Goal: Transaction & Acquisition: Purchase product/service

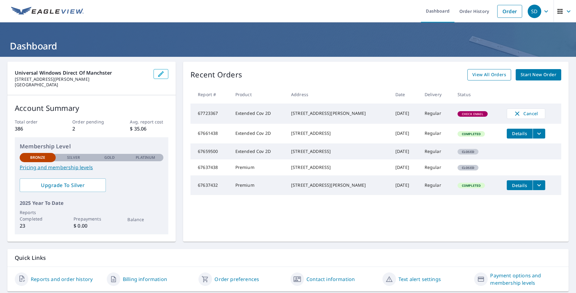
click at [477, 73] on span "View All Orders" at bounding box center [489, 75] width 34 height 8
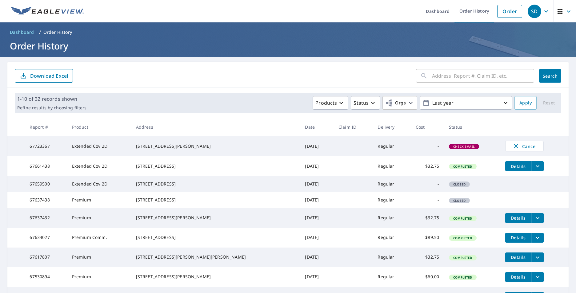
click at [443, 76] on input "text" at bounding box center [483, 75] width 102 height 17
click at [472, 78] on input "text" at bounding box center [483, 75] width 102 height 17
type input "[STREET_ADDRESS][PERSON_NAME]"
click button "Search" at bounding box center [550, 76] width 22 height 14
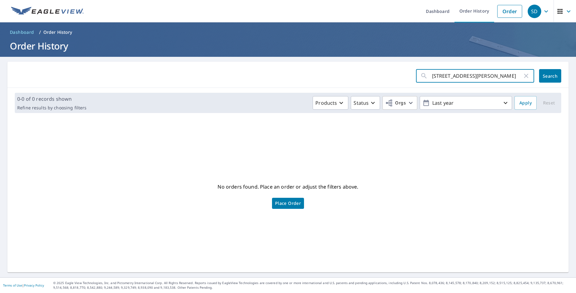
drag, startPoint x: 500, startPoint y: 77, endPoint x: 411, endPoint y: 80, distance: 88.3
click at [416, 80] on div "[STREET_ADDRESS][PERSON_NAME] ​" at bounding box center [475, 76] width 118 height 14
drag, startPoint x: 445, startPoint y: 77, endPoint x: 505, endPoint y: 12, distance: 88.6
click at [505, 12] on link "Order" at bounding box center [509, 11] width 25 height 13
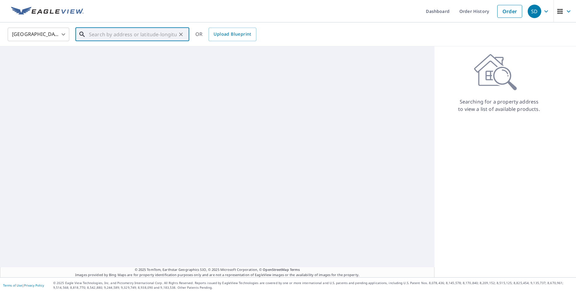
click at [148, 30] on input "text" at bounding box center [133, 34] width 88 height 17
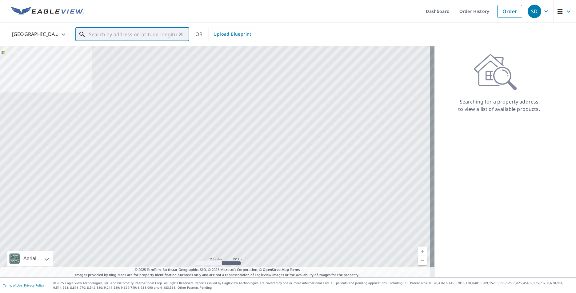
paste input "If you have any questions or need to reach us, ple"
type input "If you have any questions or need to reach us, ple"
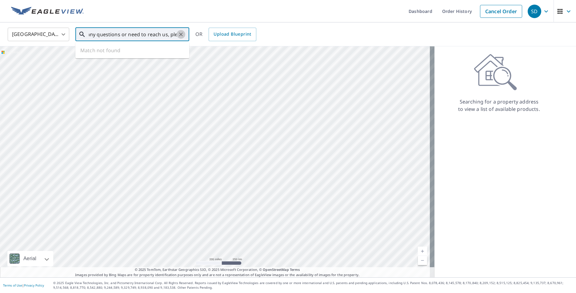
drag, startPoint x: 179, startPoint y: 34, endPoint x: 175, endPoint y: 34, distance: 3.4
click at [176, 34] on div "If you have any questions or need to reach us, ple ​" at bounding box center [132, 35] width 114 height 14
click at [181, 35] on icon "Clear" at bounding box center [181, 34] width 6 height 6
click at [150, 36] on input "text" at bounding box center [133, 34] width 88 height 17
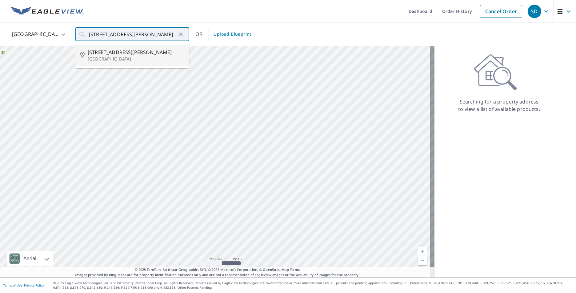
type input "[STREET_ADDRESS][PERSON_NAME]"
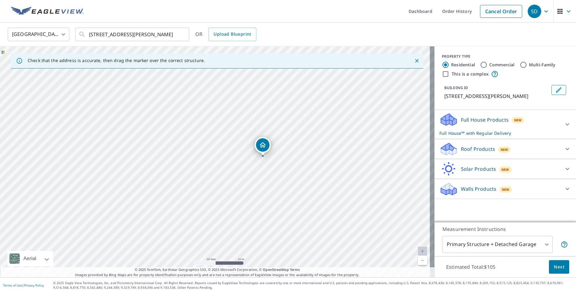
drag, startPoint x: 82, startPoint y: 121, endPoint x: 122, endPoint y: 115, distance: 40.1
click at [122, 115] on div "[STREET_ADDRESS][PERSON_NAME]" at bounding box center [217, 161] width 434 height 231
click at [498, 151] on div "New" at bounding box center [504, 150] width 13 height 6
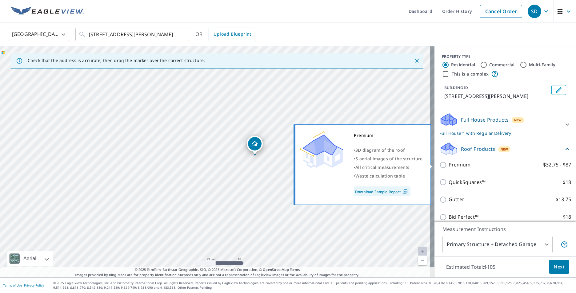
click at [448, 165] on p "Premium" at bounding box center [459, 165] width 22 height 8
click at [444, 165] on input "Premium $32.75 - $87" at bounding box center [443, 164] width 9 height 7
checkbox input "true"
checkbox input "false"
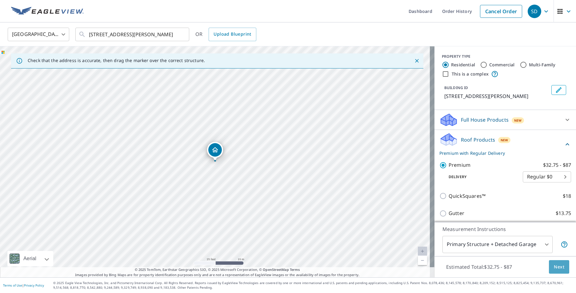
click at [557, 268] on span "Next" at bounding box center [559, 268] width 10 height 8
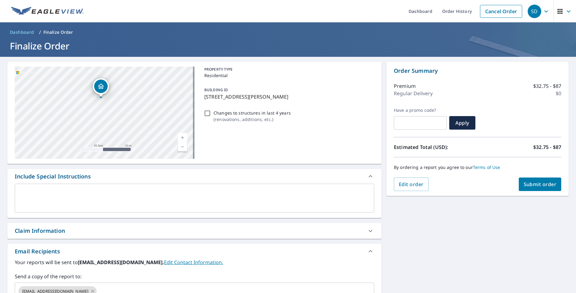
drag, startPoint x: 113, startPoint y: 89, endPoint x: 155, endPoint y: 116, distance: 49.8
click at [155, 116] on div "[STREET_ADDRESS][PERSON_NAME]" at bounding box center [105, 113] width 180 height 92
drag, startPoint x: 75, startPoint y: 106, endPoint x: 171, endPoint y: 121, distance: 96.5
click at [171, 121] on div "[STREET_ADDRESS][PERSON_NAME]" at bounding box center [105, 113] width 180 height 92
click at [525, 186] on span "Submit order" at bounding box center [539, 184] width 33 height 7
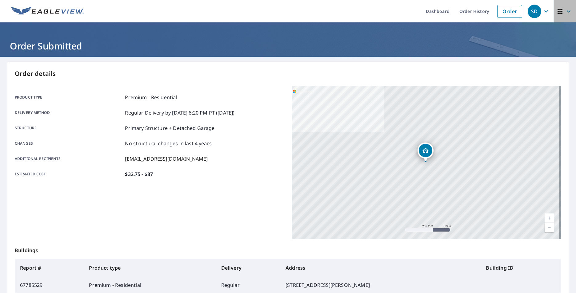
click at [565, 13] on icon "button" at bounding box center [568, 11] width 7 height 7
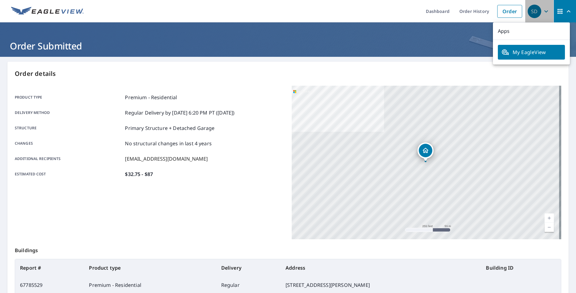
click at [527, 15] on div "SD" at bounding box center [534, 12] width 14 height 14
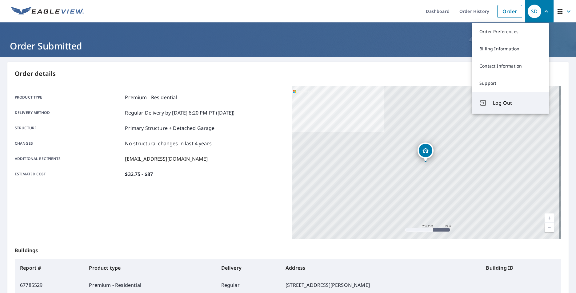
click at [499, 103] on span "Log Out" at bounding box center [517, 102] width 49 height 7
